Goal: Contribute content

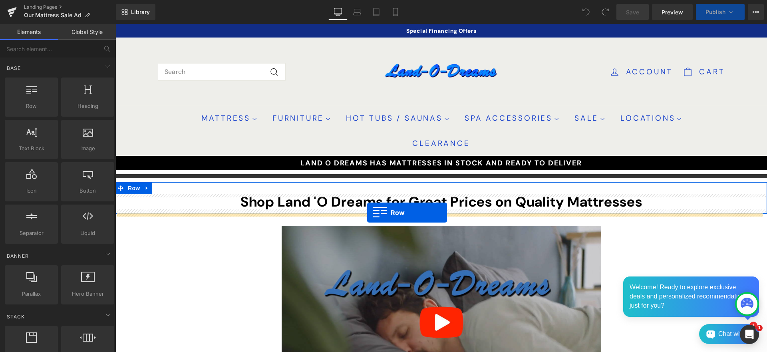
drag, startPoint x: 145, startPoint y: 127, endPoint x: 367, endPoint y: 213, distance: 238.3
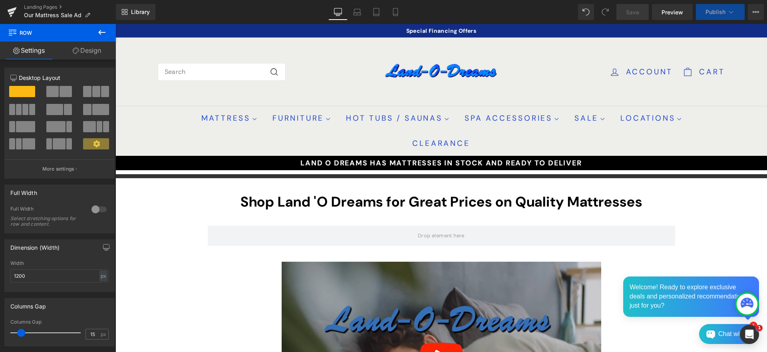
click at [103, 31] on icon at bounding box center [102, 33] width 10 height 10
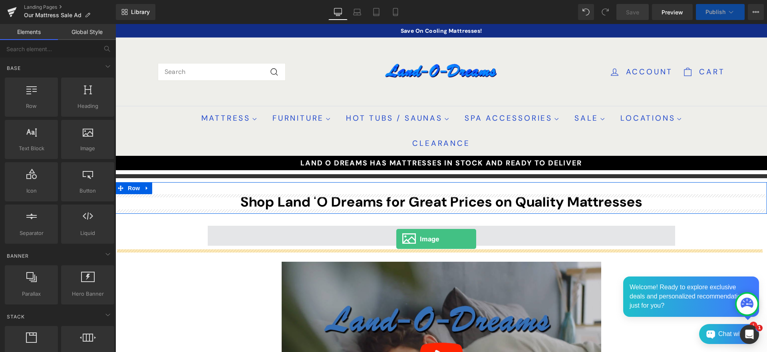
drag, startPoint x: 201, startPoint y: 160, endPoint x: 397, endPoint y: 238, distance: 211.0
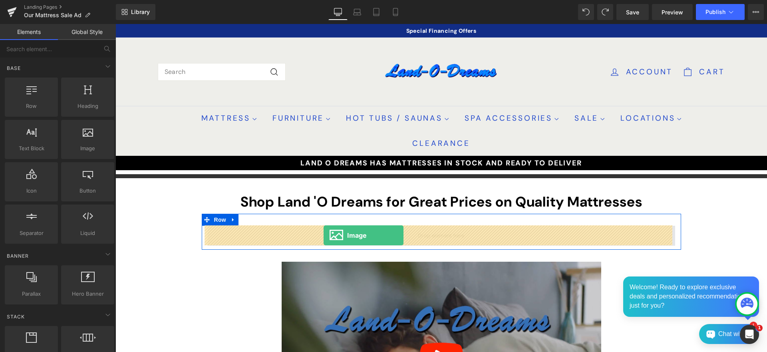
drag, startPoint x: 201, startPoint y: 163, endPoint x: 324, endPoint y: 235, distance: 142.4
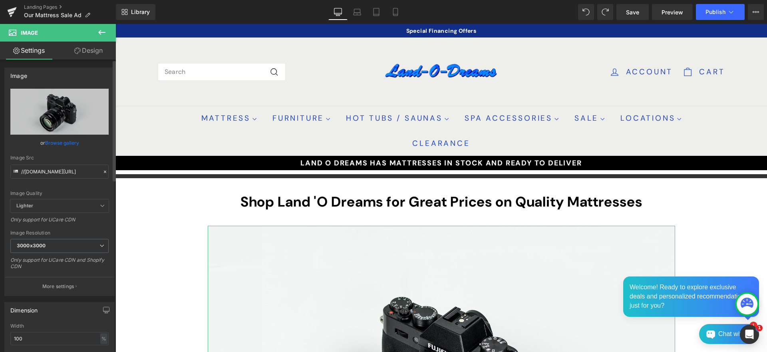
click at [64, 142] on link "Browse gallery" at bounding box center [62, 143] width 34 height 14
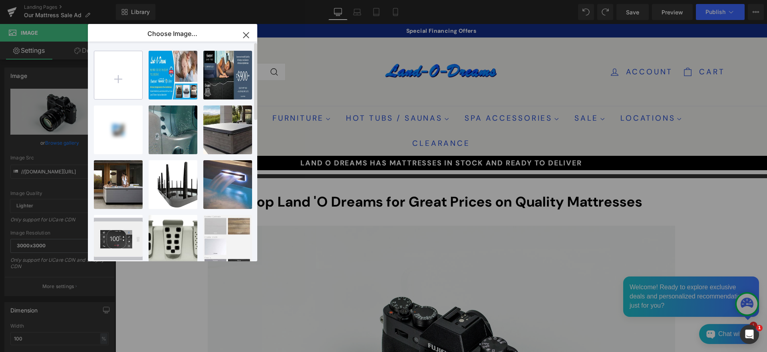
click at [118, 82] on input "file" at bounding box center [118, 75] width 48 height 48
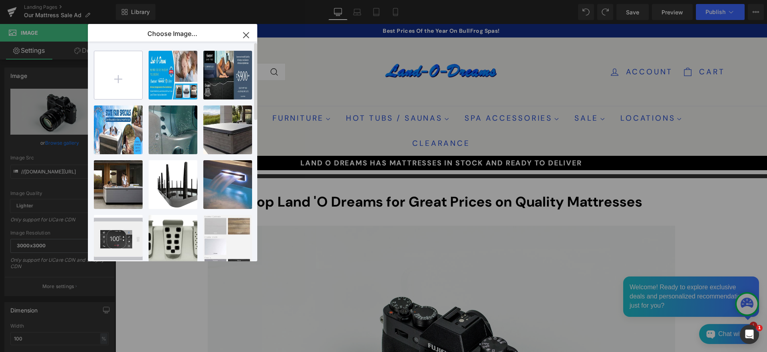
type input "C:\fakepath\Land O Dreams Free Adjustable 1500x500.jpg"
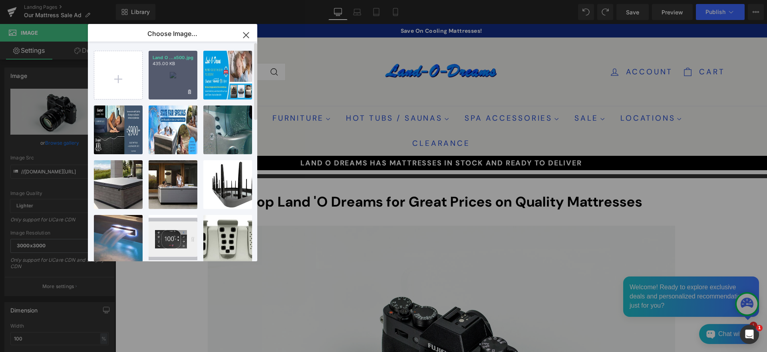
click at [169, 71] on div "Land O ...x500.jpg 435.00 KB" at bounding box center [173, 75] width 49 height 49
type input "https://ucarecdn.com/e4318af5-0b92-412f-a461-6625187f73ae/-/format/auto/-/previ…"
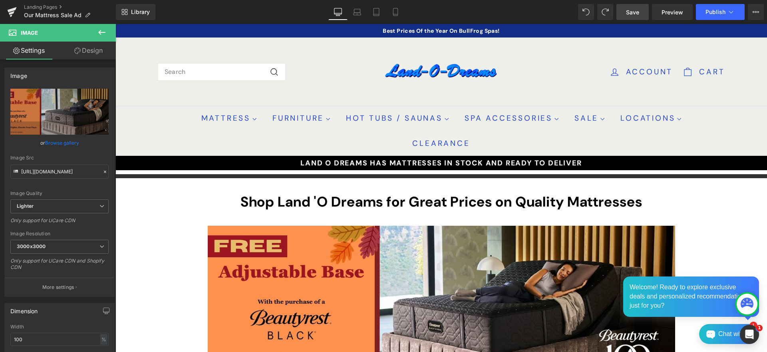
drag, startPoint x: 636, startPoint y: 10, endPoint x: 156, endPoint y: 188, distance: 511.5
click at [636, 10] on span "Save" at bounding box center [632, 12] width 13 height 8
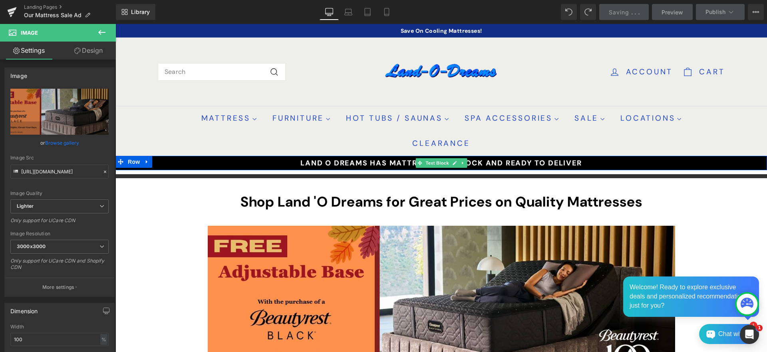
click at [317, 162] on b "LAND O DREAMS HAS MATTRESSES IN STOCK AND READY TO DELIVER" at bounding box center [441, 163] width 281 height 10
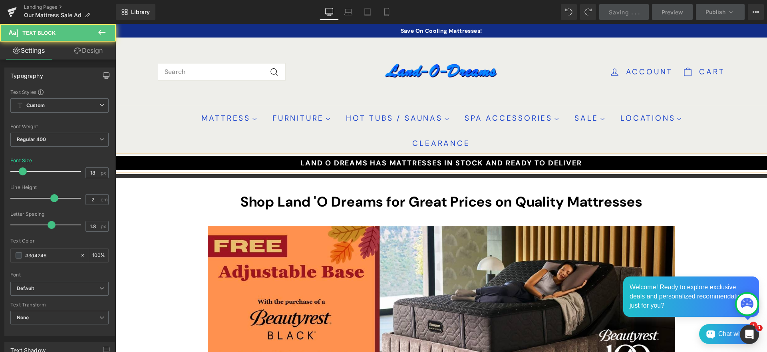
click at [316, 163] on b "LAND O DREAMS HAS MATTRESSES IN STOCK AND READY TO DELIVER" at bounding box center [441, 163] width 281 height 10
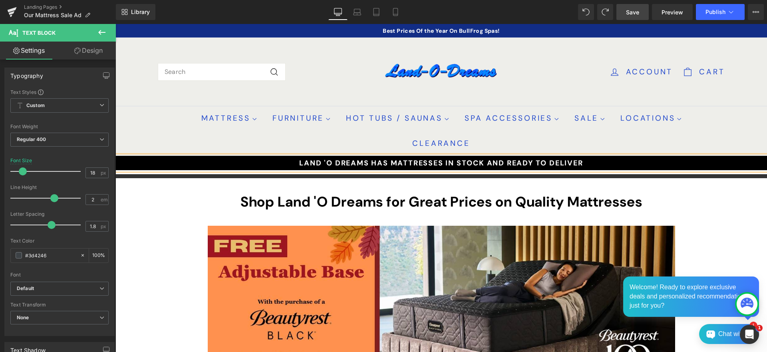
click at [632, 12] on span "Save" at bounding box center [632, 12] width 13 height 8
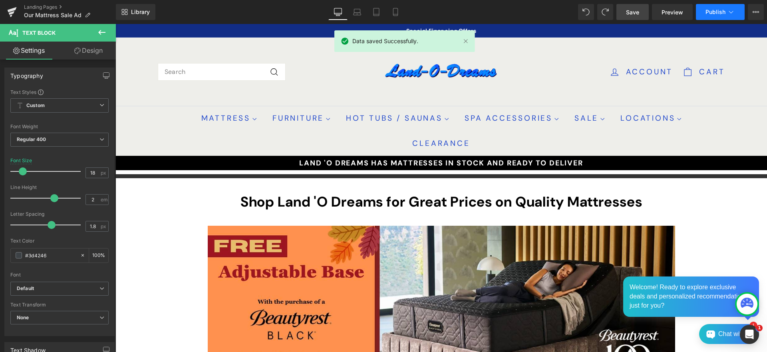
click at [713, 10] on span "Publish" at bounding box center [716, 12] width 20 height 6
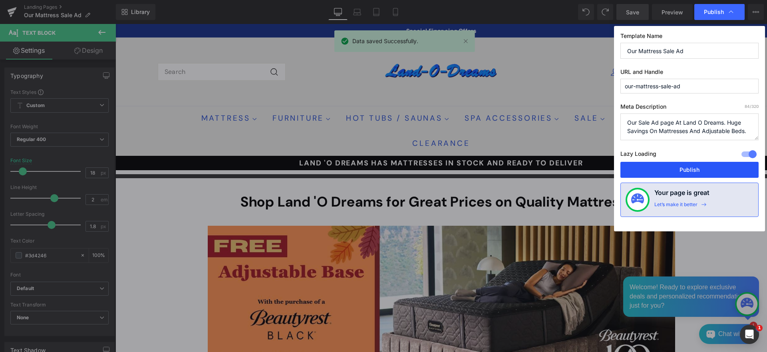
drag, startPoint x: 687, startPoint y: 169, endPoint x: 165, endPoint y: 180, distance: 522.9
click at [687, 169] on button "Publish" at bounding box center [690, 170] width 138 height 16
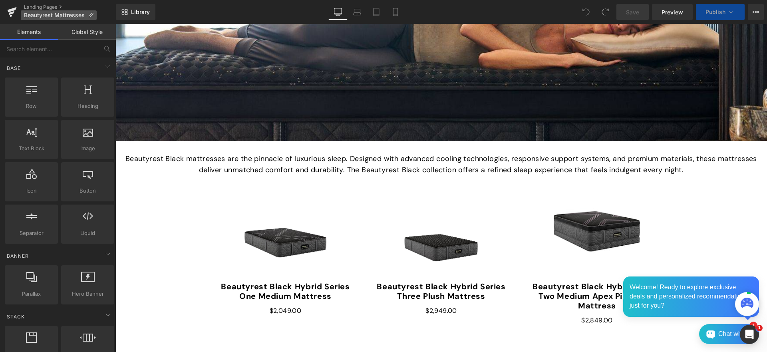
scroll to position [404, 0]
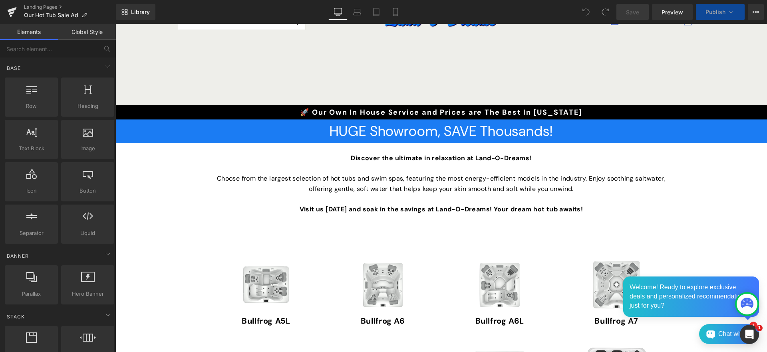
scroll to position [51, 0]
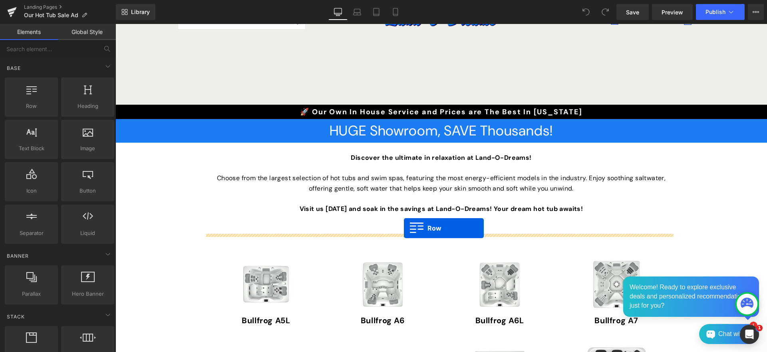
drag, startPoint x: 146, startPoint y: 115, endPoint x: 404, endPoint y: 228, distance: 281.9
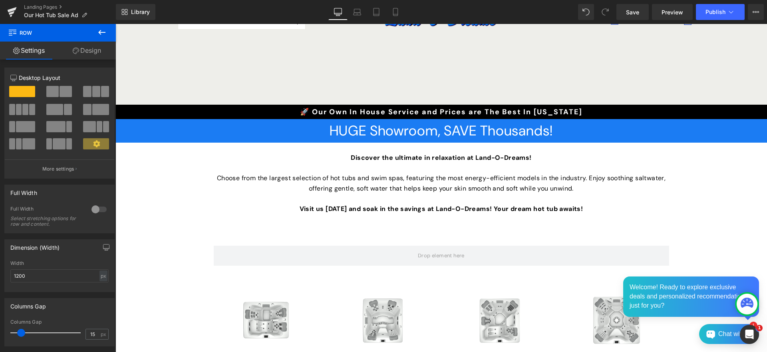
click at [100, 32] on icon at bounding box center [102, 33] width 10 height 10
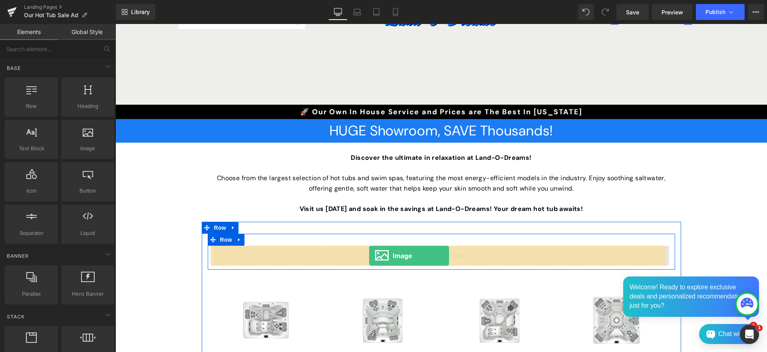
drag, startPoint x: 199, startPoint y: 163, endPoint x: 369, endPoint y: 256, distance: 193.3
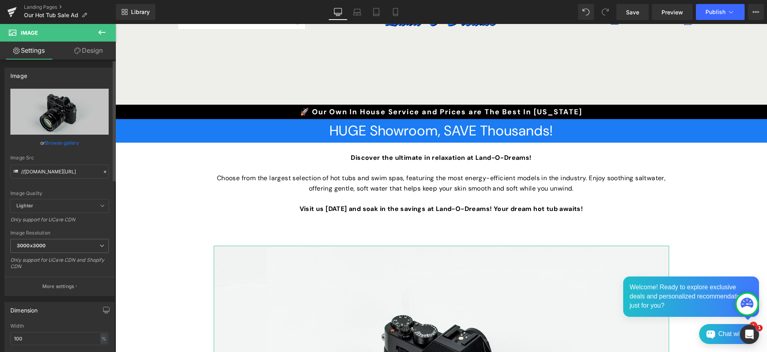
click at [54, 143] on link "Browse gallery" at bounding box center [62, 143] width 34 height 14
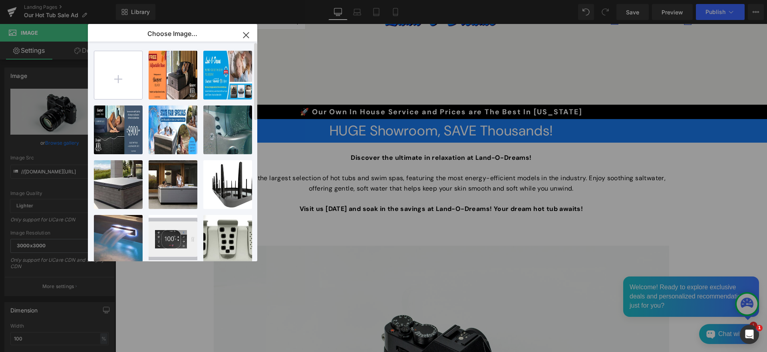
click at [120, 78] on input "file" at bounding box center [118, 75] width 48 height 48
type input "C:\fakepath\Land O Dreams Fall into Savings 1500x500.jpg"
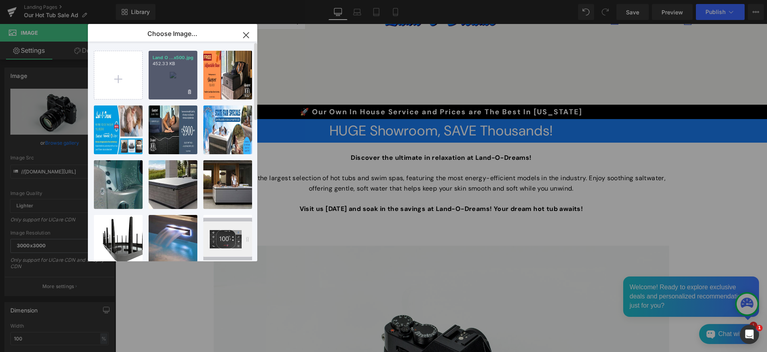
click at [179, 74] on div "Land O ...x500.jpg 452.33 KB" at bounding box center [173, 75] width 49 height 49
type input "[URL][DOMAIN_NAME]"
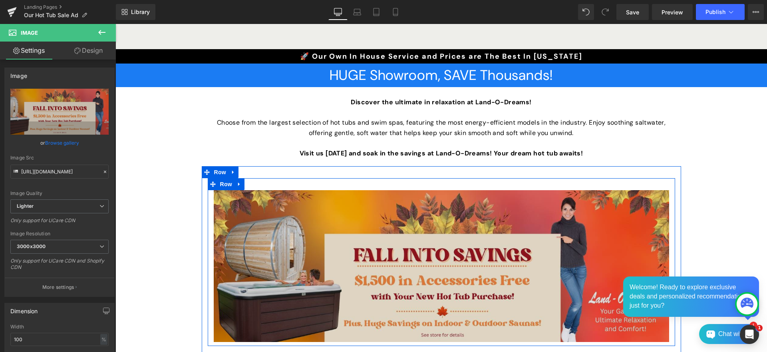
scroll to position [120, 0]
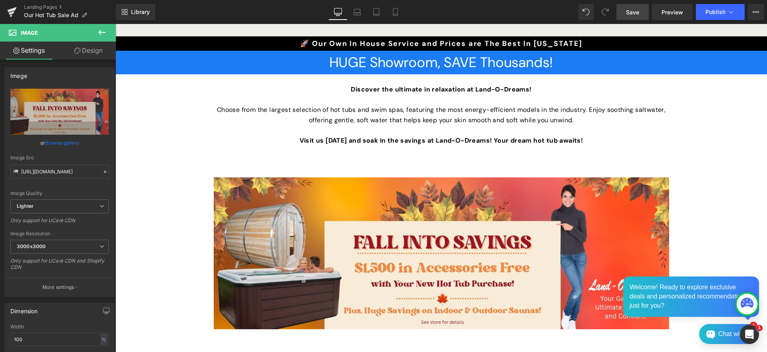
click at [635, 11] on span "Save" at bounding box center [632, 12] width 13 height 8
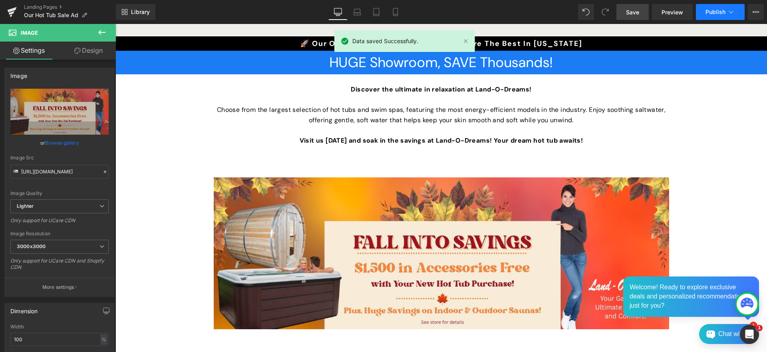
click at [715, 11] on span "Publish" at bounding box center [716, 12] width 20 height 6
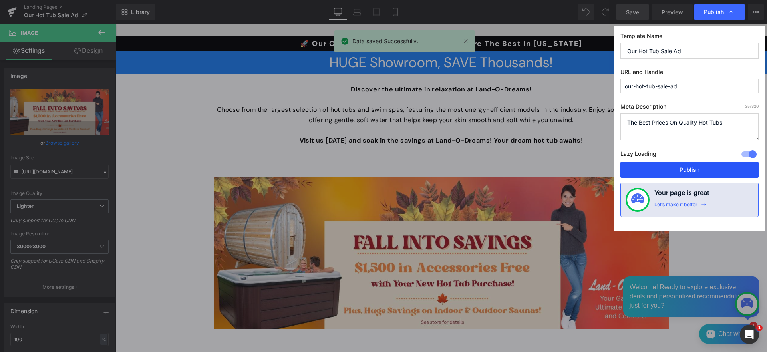
click at [691, 168] on button "Publish" at bounding box center [690, 170] width 138 height 16
